Goal: Entertainment & Leisure: Consume media (video, audio)

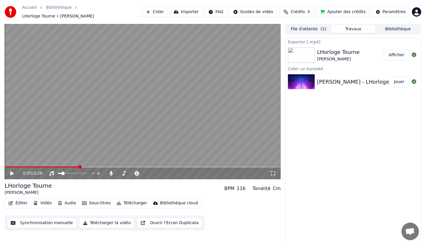
drag, startPoint x: 78, startPoint y: 165, endPoint x: 26, endPoint y: 169, distance: 52.0
click at [26, 169] on div "0:55 / 3:26" at bounding box center [143, 173] width 276 height 12
click at [7, 165] on span at bounding box center [8, 166] width 3 height 3
click at [10, 171] on icon at bounding box center [11, 173] width 3 height 4
click at [67, 173] on span at bounding box center [72, 173] width 29 height 1
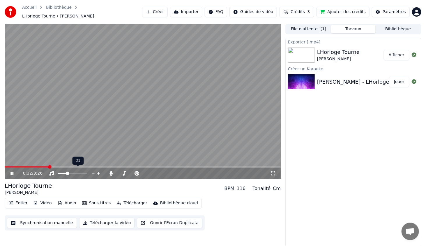
click at [74, 170] on div at bounding box center [77, 173] width 47 height 6
click at [74, 173] on span at bounding box center [72, 173] width 29 height 1
click at [82, 173] on span at bounding box center [72, 173] width 29 height 1
click at [75, 173] on span at bounding box center [70, 173] width 24 height 1
click at [79, 173] on span at bounding box center [72, 173] width 29 height 1
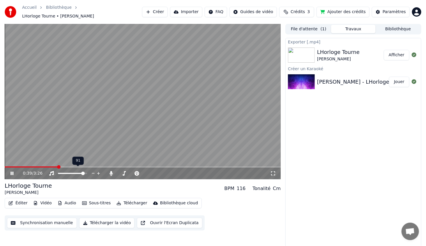
click at [84, 173] on span at bounding box center [72, 173] width 29 height 1
click at [56, 166] on span at bounding box center [32, 166] width 55 height 1
click at [48, 162] on video at bounding box center [143, 101] width 276 height 155
click at [48, 166] on span at bounding box center [27, 166] width 44 height 1
click at [13, 171] on icon at bounding box center [11, 173] width 3 height 4
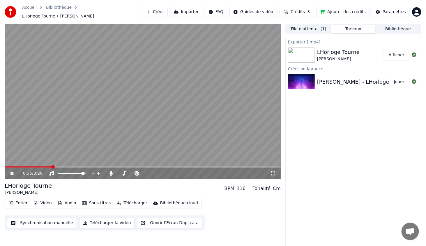
click at [45, 164] on div "0:35 / 3:26" at bounding box center [143, 101] width 276 height 155
click at [45, 166] on span at bounding box center [25, 166] width 41 height 1
click at [43, 166] on span at bounding box center [24, 166] width 39 height 1
click at [10, 171] on icon at bounding box center [16, 173] width 14 height 5
